Goal: Obtain resource: Download file/media

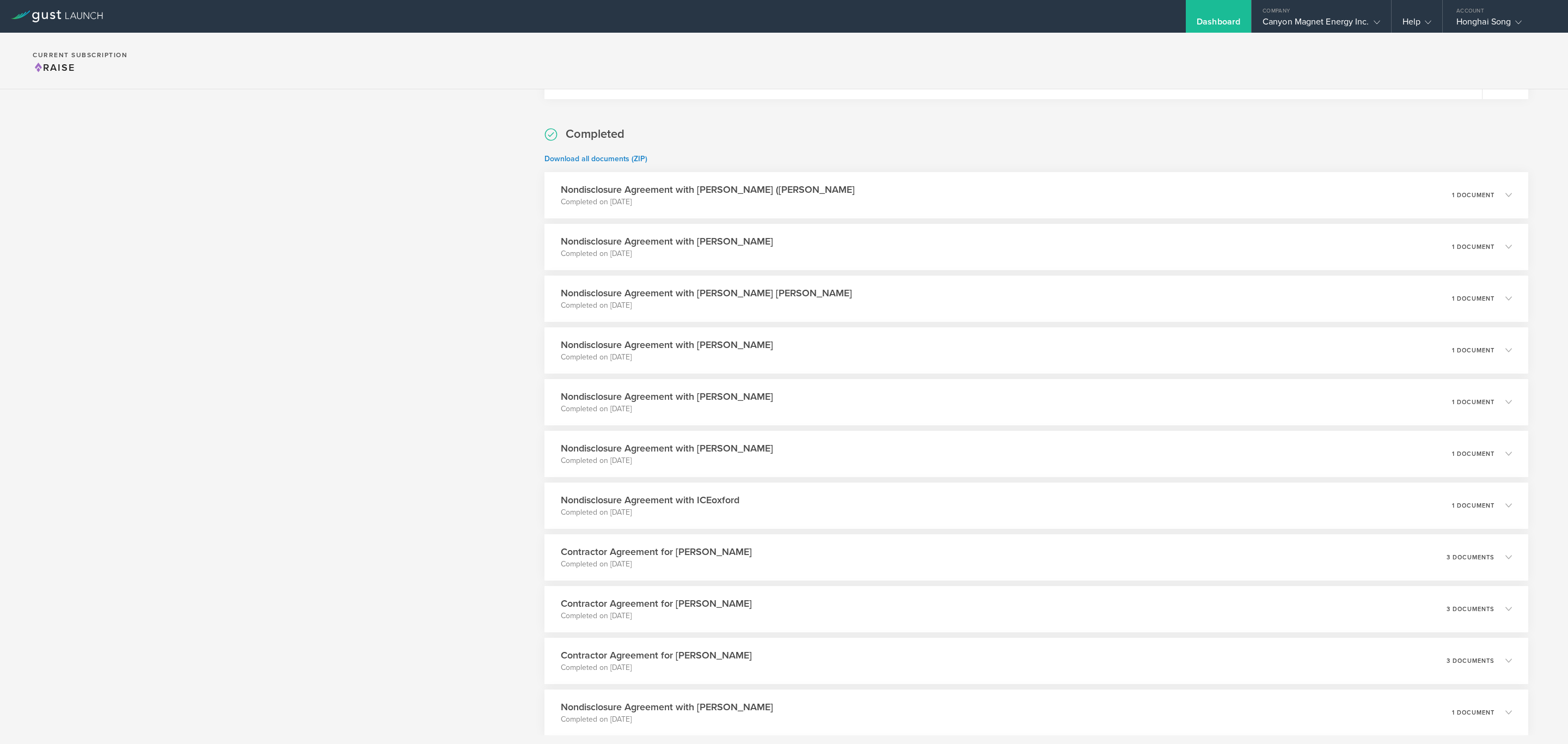
scroll to position [776, 0]
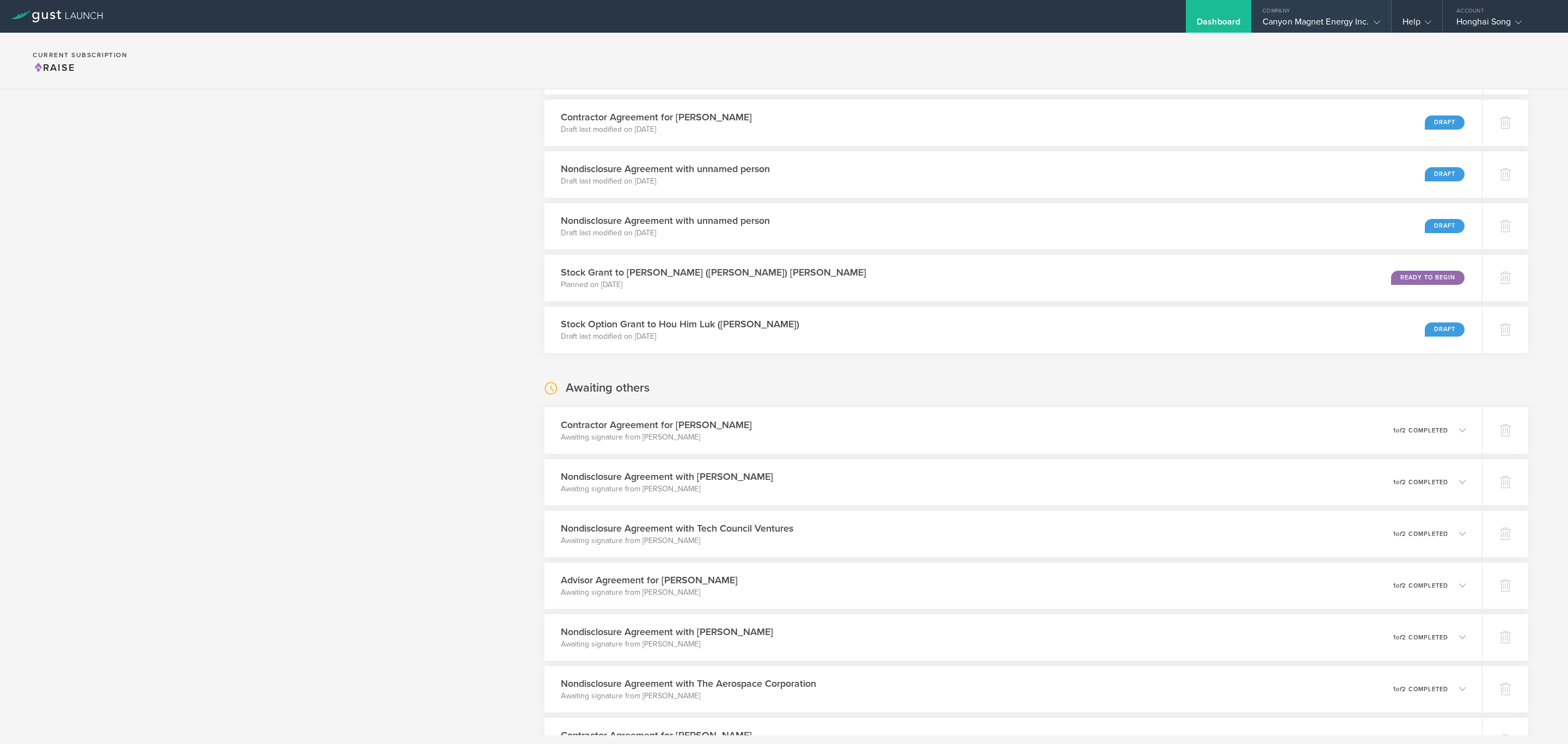
click at [1305, 16] on div "Canyon Magnet Energy Inc." at bounding box center [1322, 24] width 118 height 16
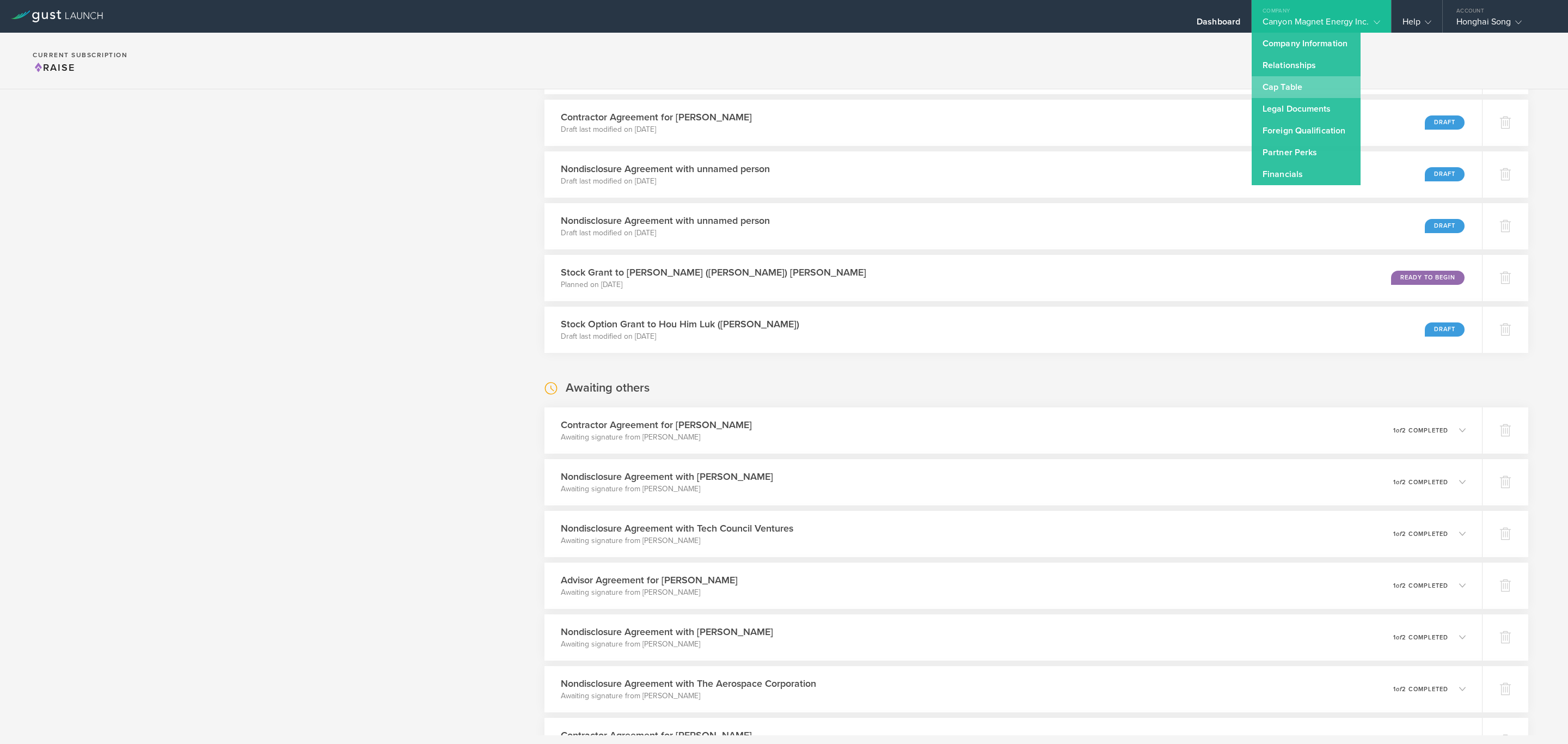
click at [1315, 86] on link "Cap Table" at bounding box center [1306, 87] width 109 height 22
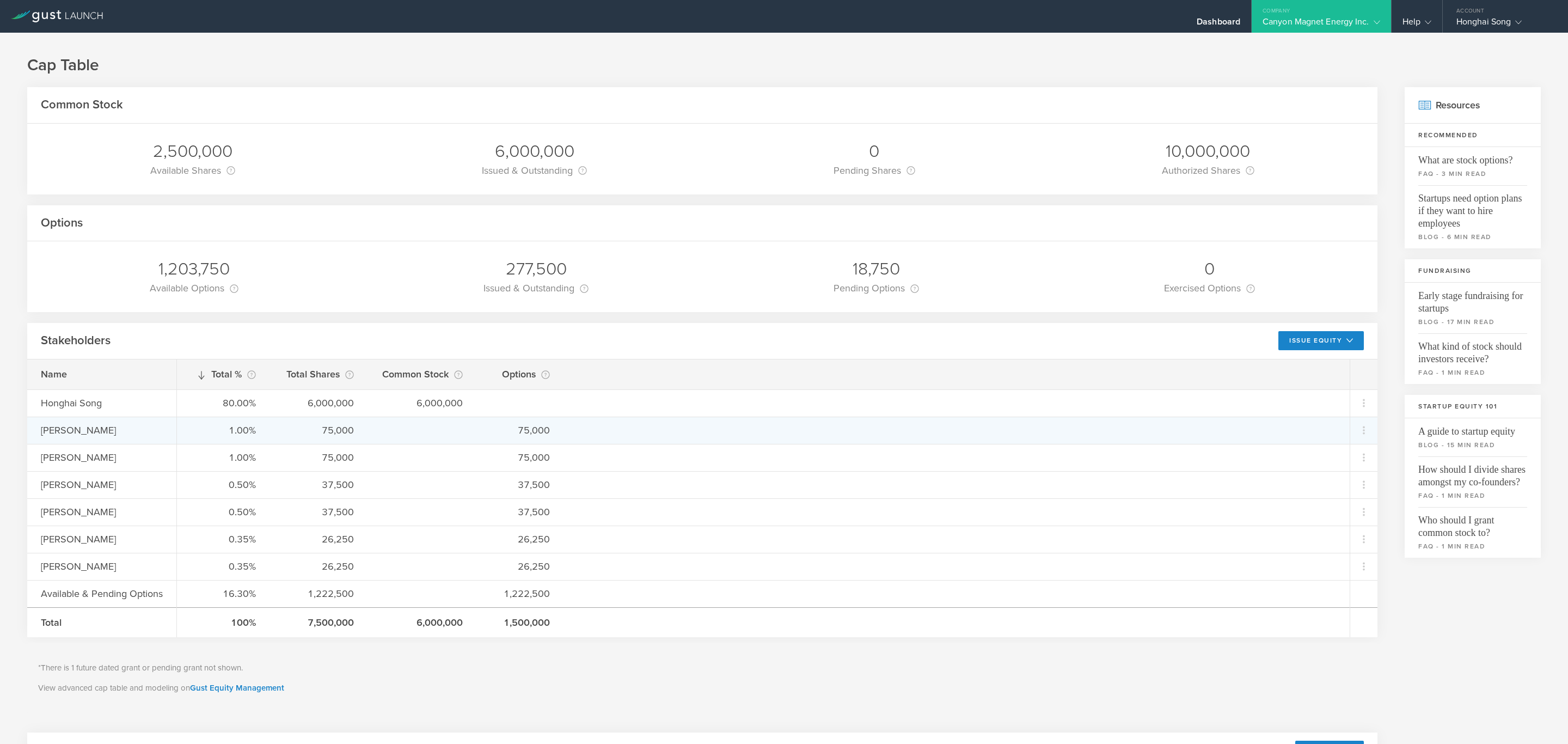
click at [104, 428] on div "[PERSON_NAME]" at bounding box center [115, 430] width 149 height 14
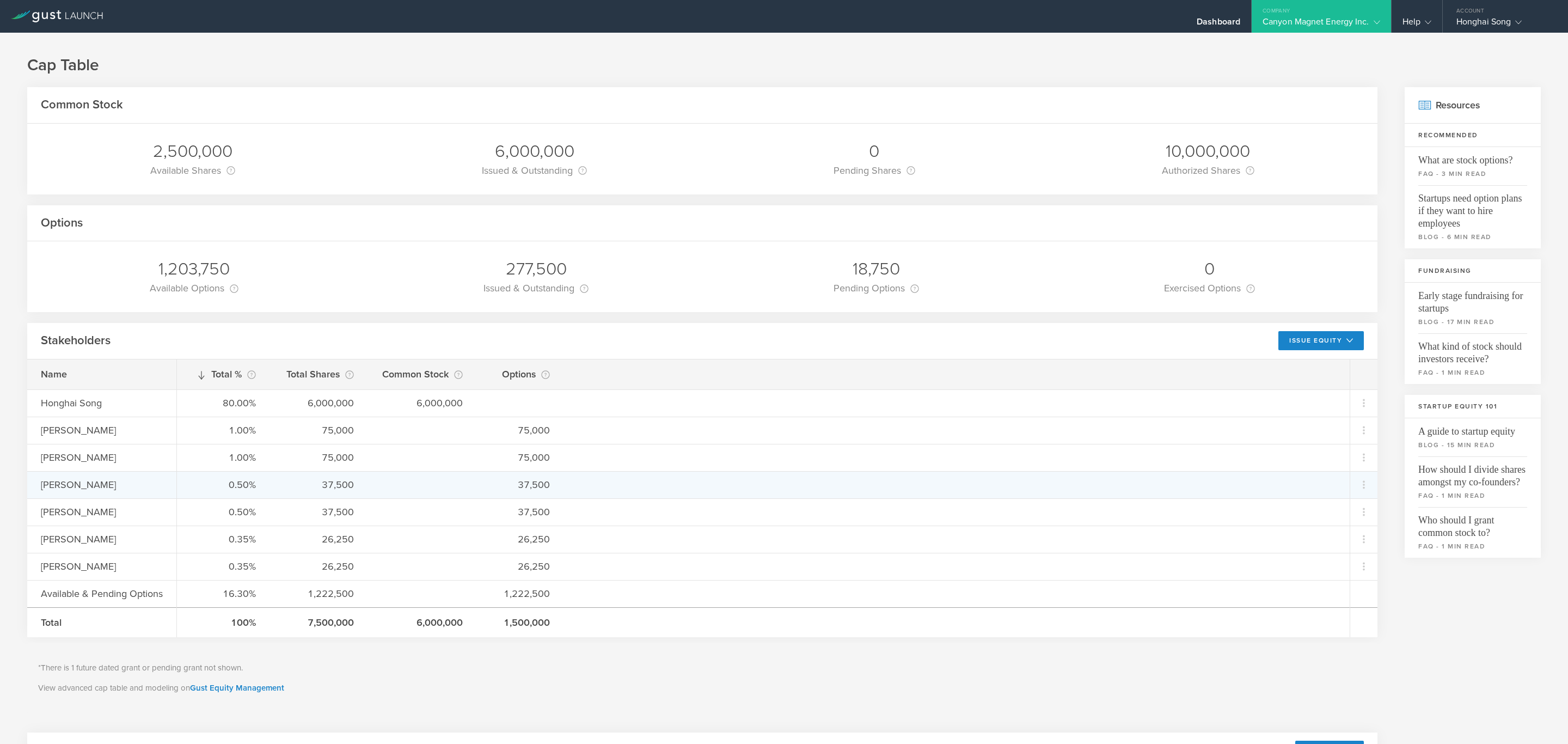
drag, startPoint x: 126, startPoint y: 492, endPoint x: 42, endPoint y: 485, distance: 84.3
click at [42, 485] on div "[PERSON_NAME]" at bounding box center [102, 484] width 149 height 27
copy div "[PERSON_NAME]"
click at [1358, 486] on icon at bounding box center [1365, 484] width 13 height 13
click at [535, 488] on md-backdrop at bounding box center [784, 372] width 1568 height 744
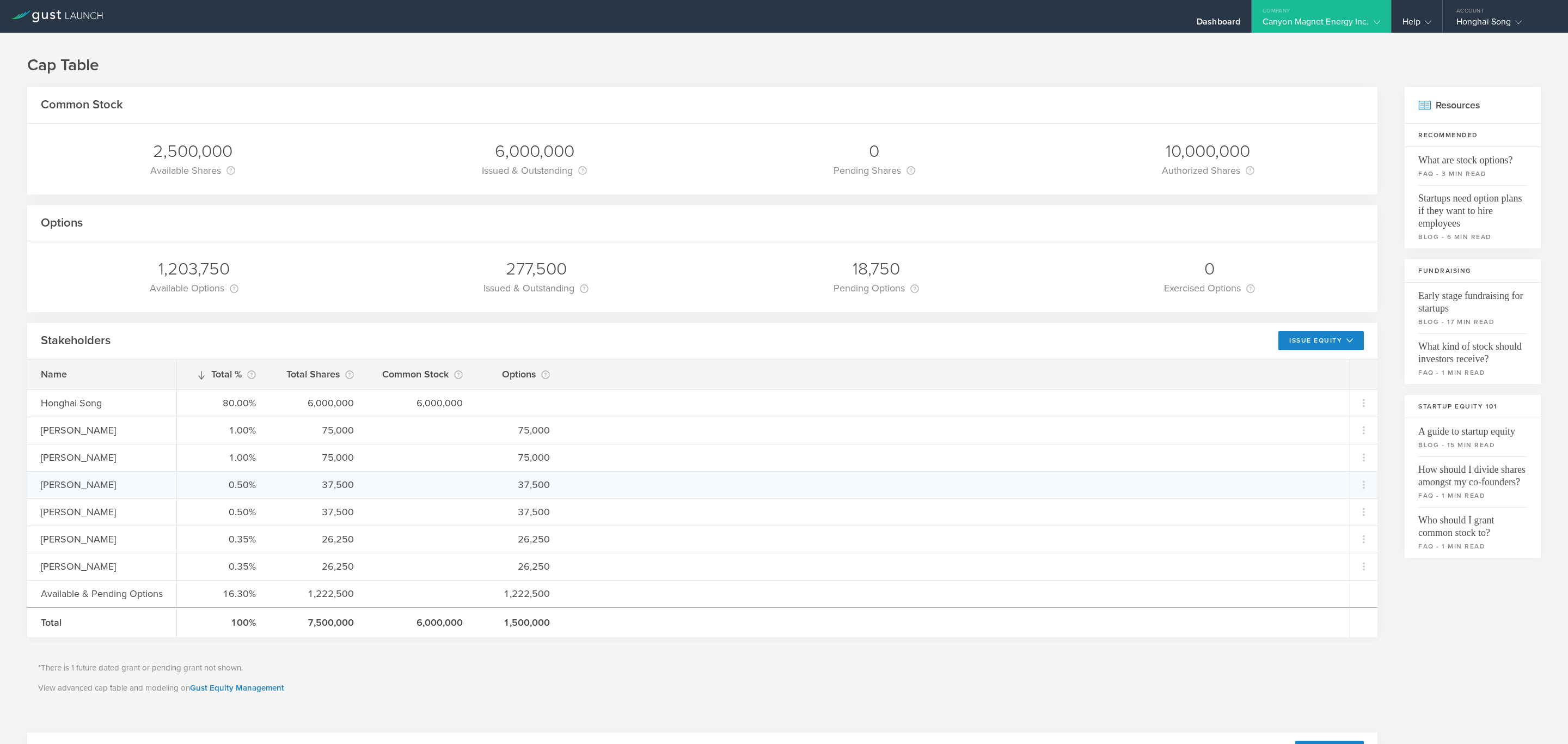
click at [80, 482] on div "[PERSON_NAME]" at bounding box center [115, 484] width 149 height 14
drag, startPoint x: 116, startPoint y: 485, endPoint x: 37, endPoint y: 484, distance: 79.0
click at [37, 484] on div "[PERSON_NAME]" at bounding box center [102, 484] width 149 height 27
copy div "[PERSON_NAME]"
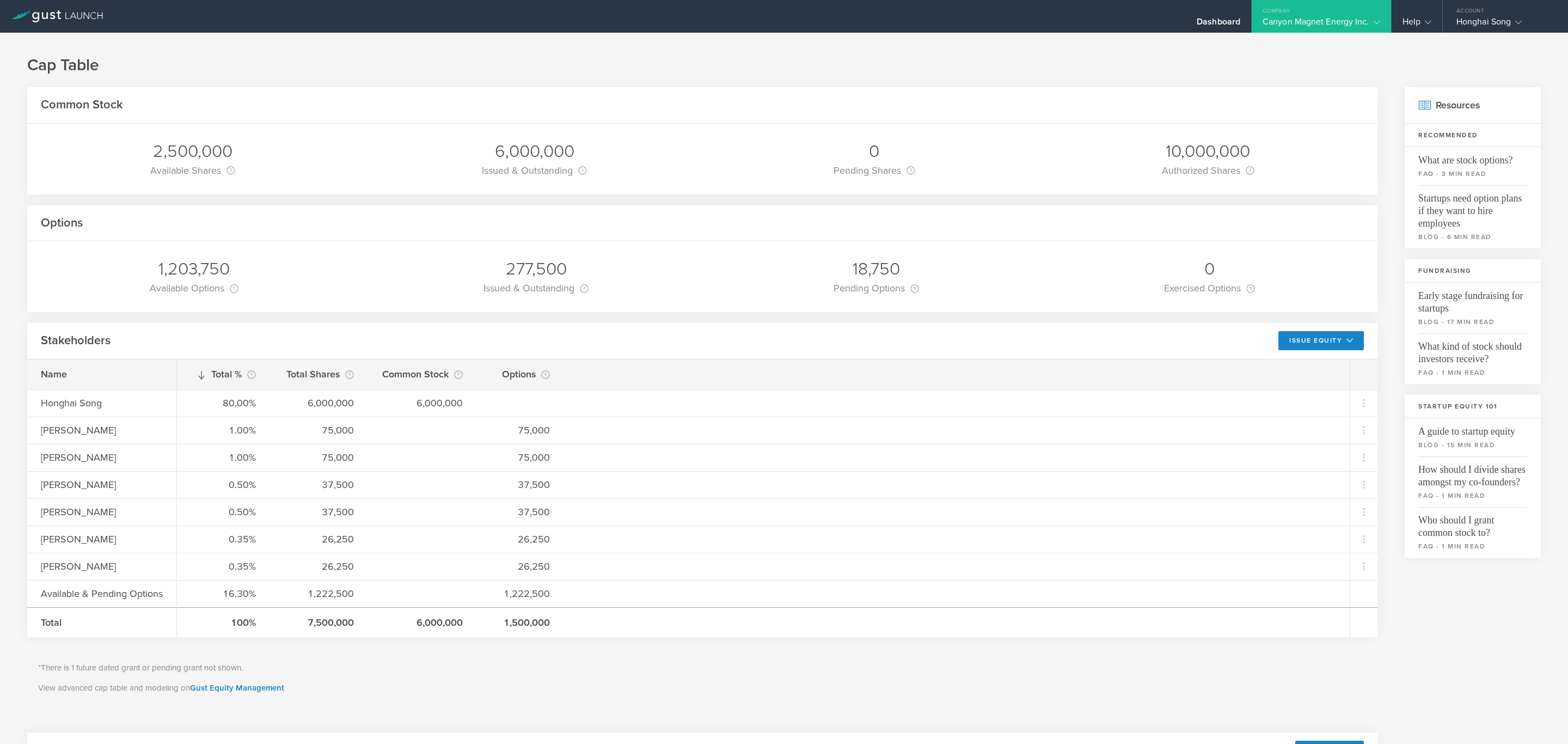
click at [1312, 16] on div "Canyon Magnet Energy Inc." at bounding box center [1322, 24] width 118 height 16
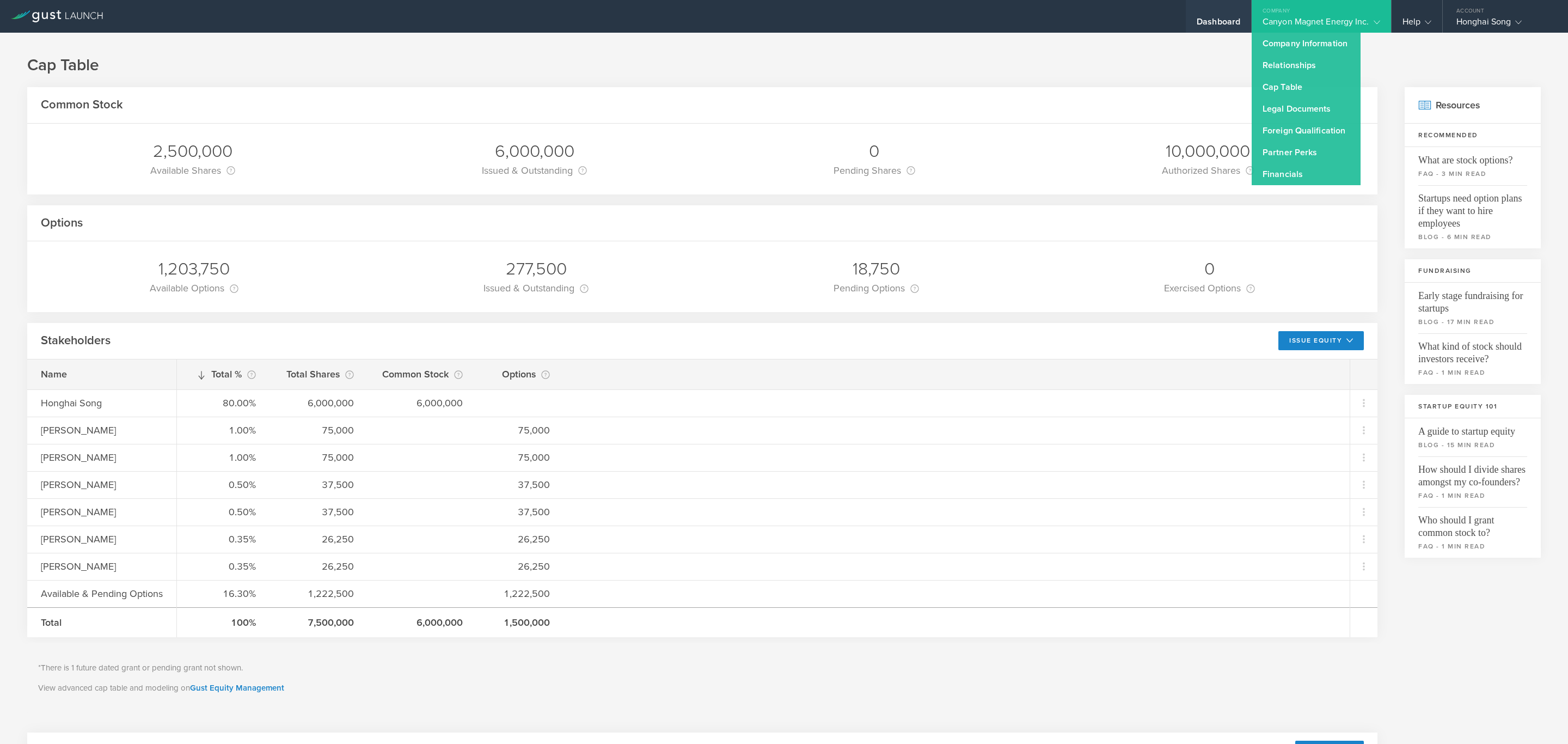
click at [1231, 19] on div "Dashboard" at bounding box center [1219, 24] width 43 height 16
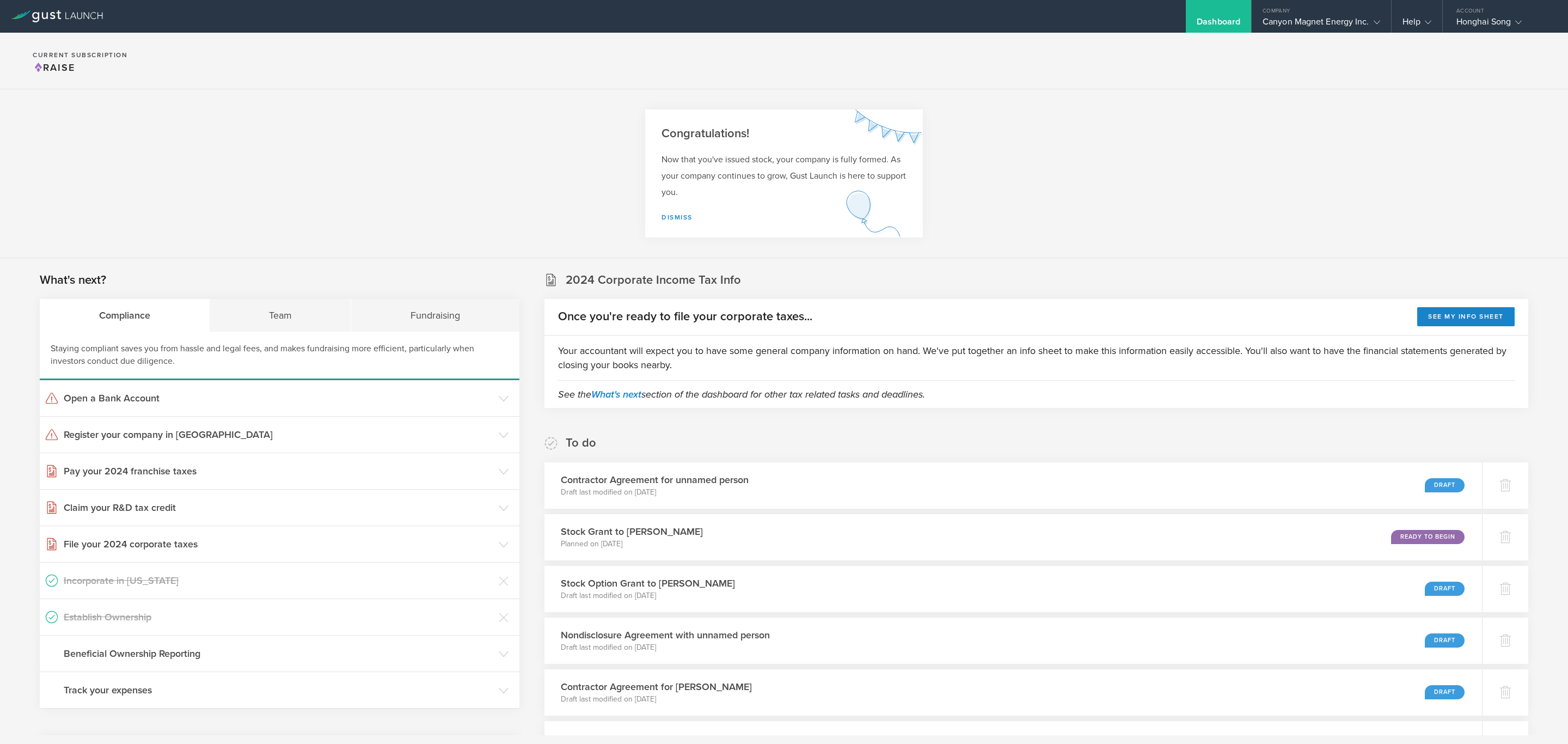
scroll to position [4993, 0]
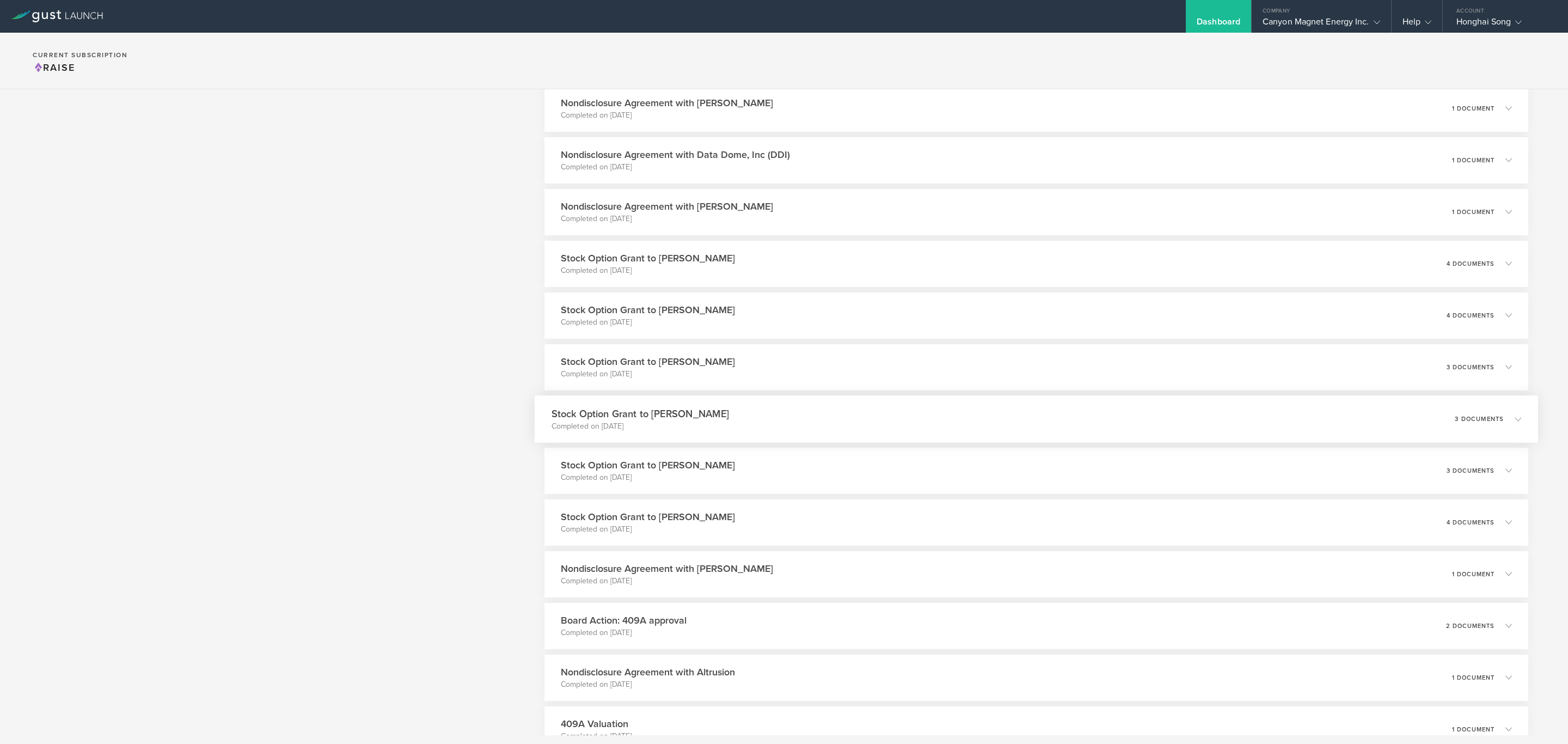
click at [1515, 415] on icon at bounding box center [1518, 419] width 7 height 7
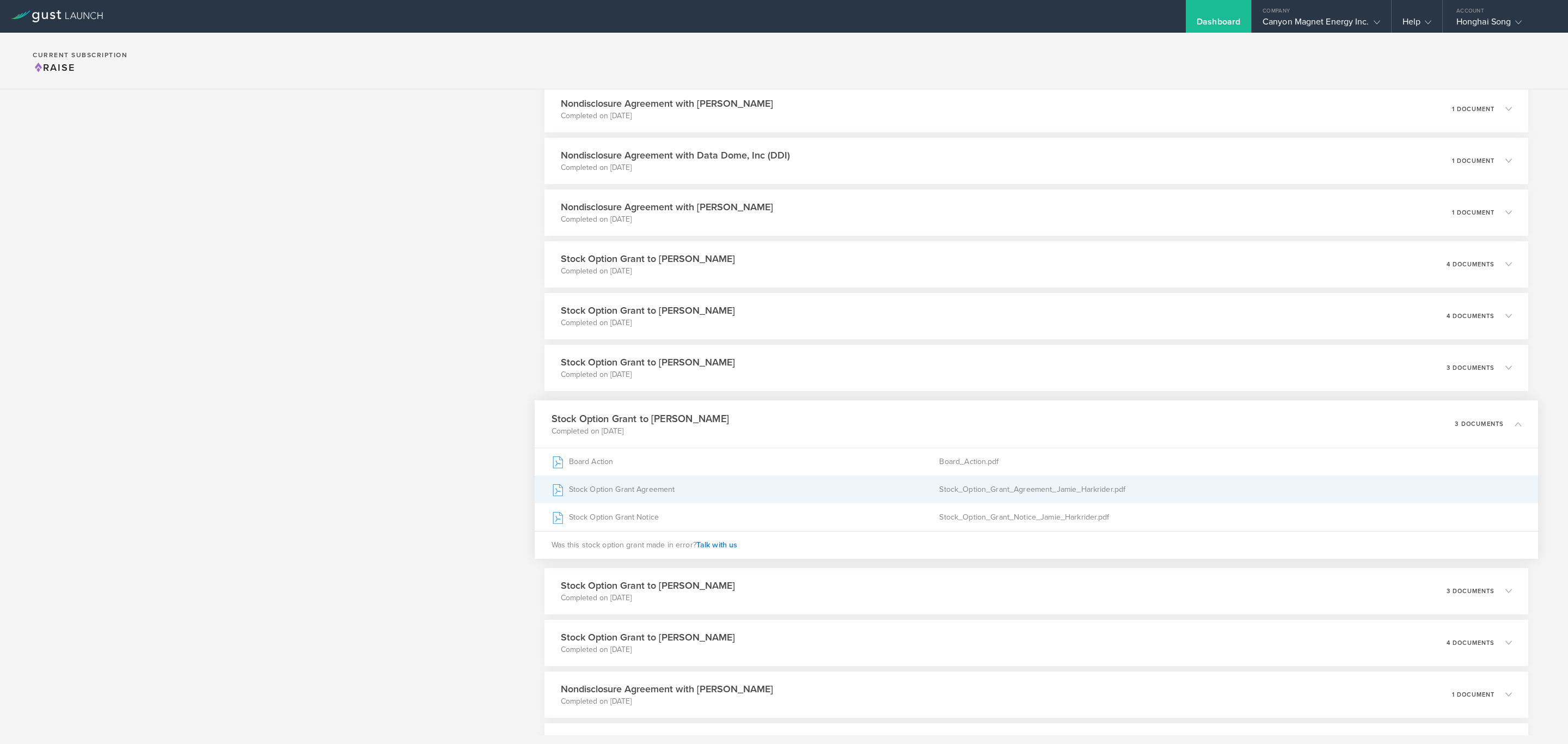
click at [673, 486] on div "Stock Option Grant Agreement" at bounding box center [745, 488] width 388 height 27
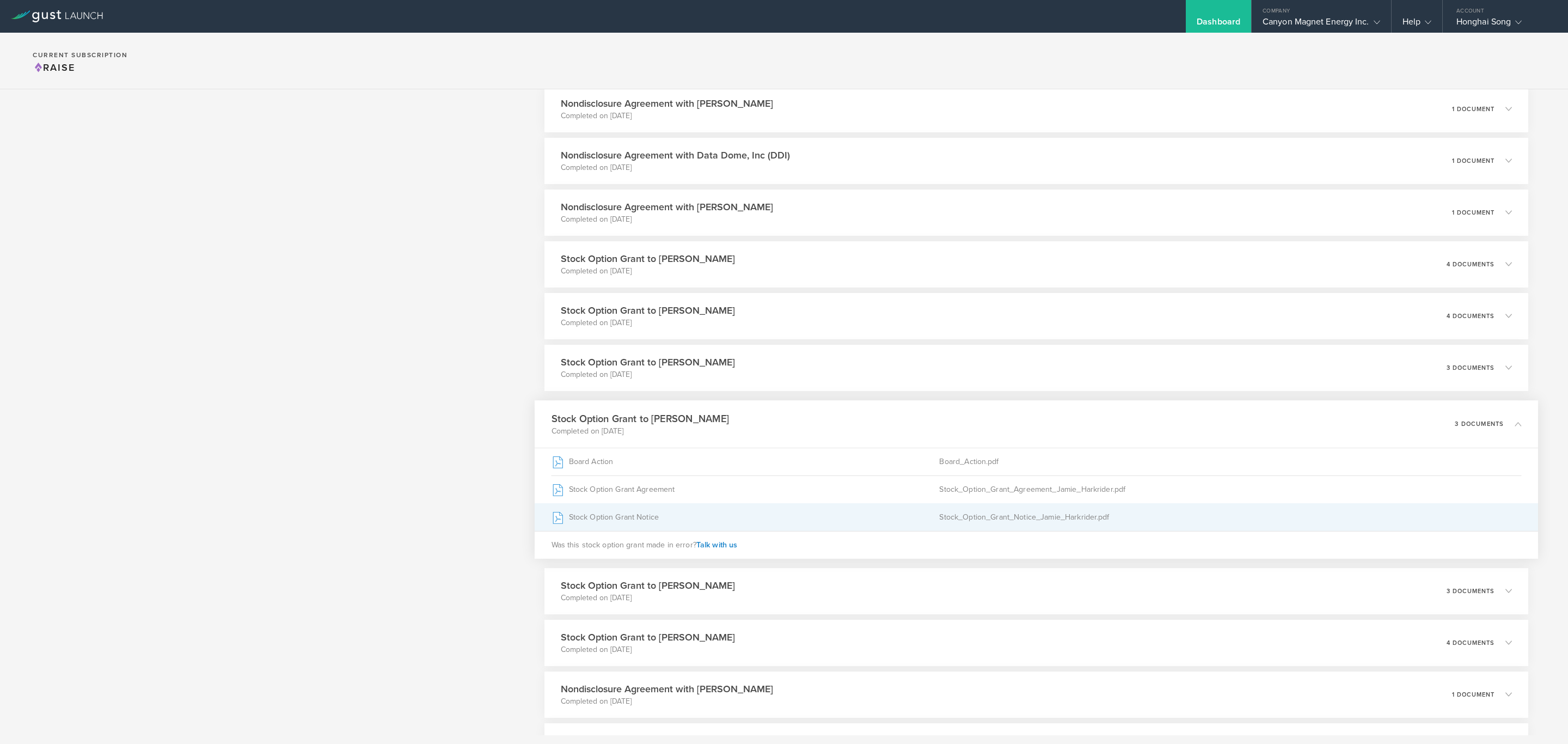
click at [634, 514] on div "Stock Option Grant Notice" at bounding box center [745, 517] width 388 height 27
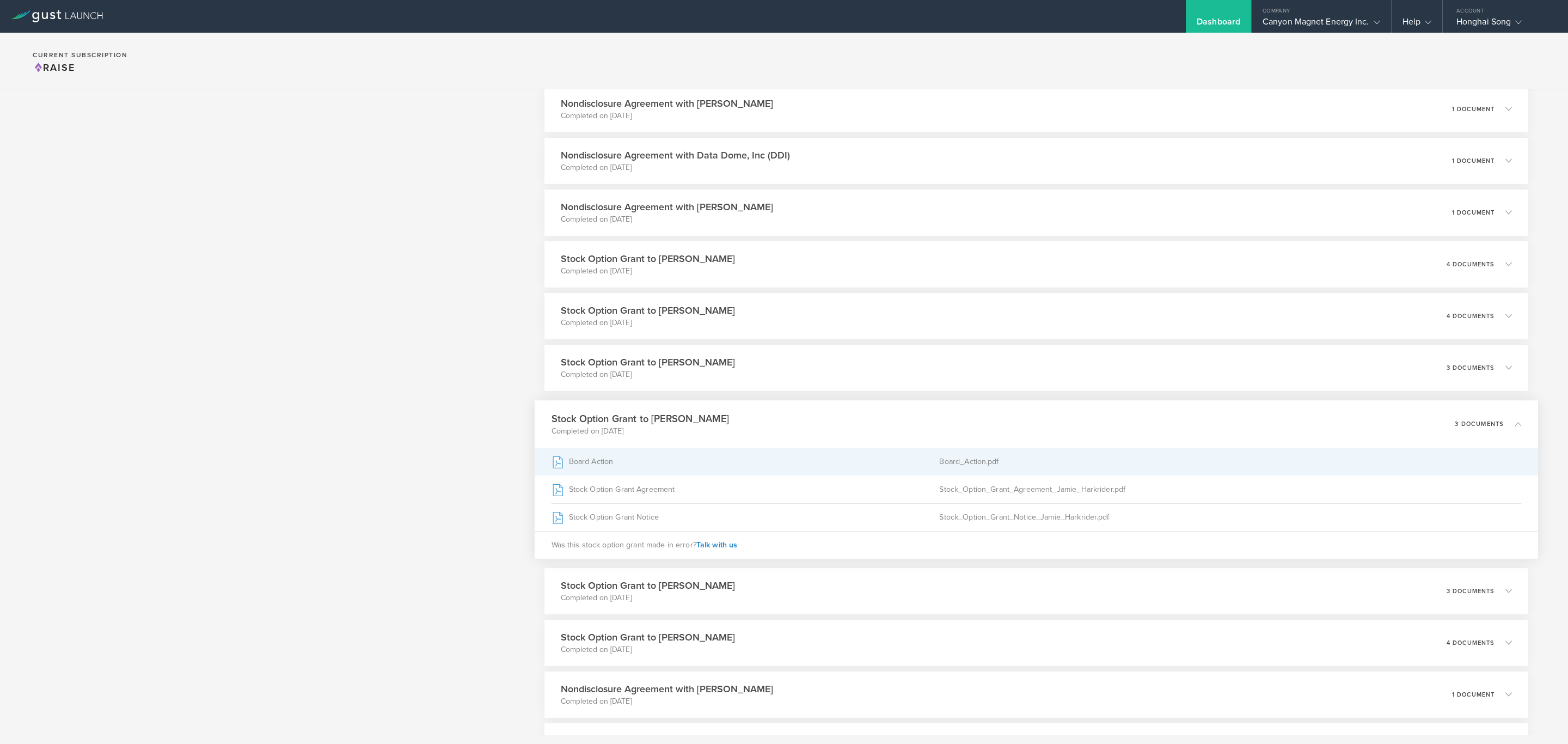
click at [600, 463] on div "Board Action" at bounding box center [745, 461] width 388 height 27
